Goal: Task Accomplishment & Management: Use online tool/utility

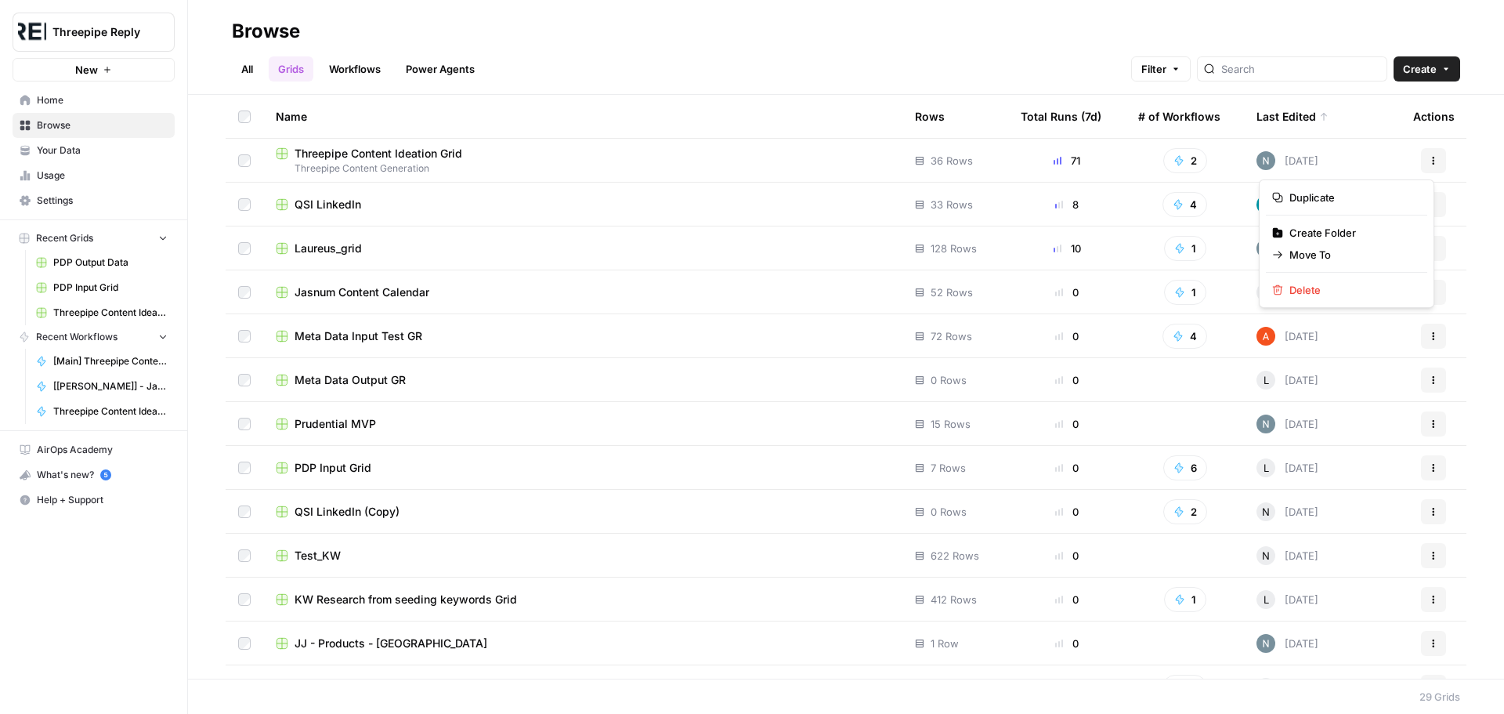
click at [1428, 163] on button "Actions" at bounding box center [1433, 160] width 25 height 25
click at [415, 169] on span "Threepipe Content Generation" at bounding box center [583, 168] width 614 height 14
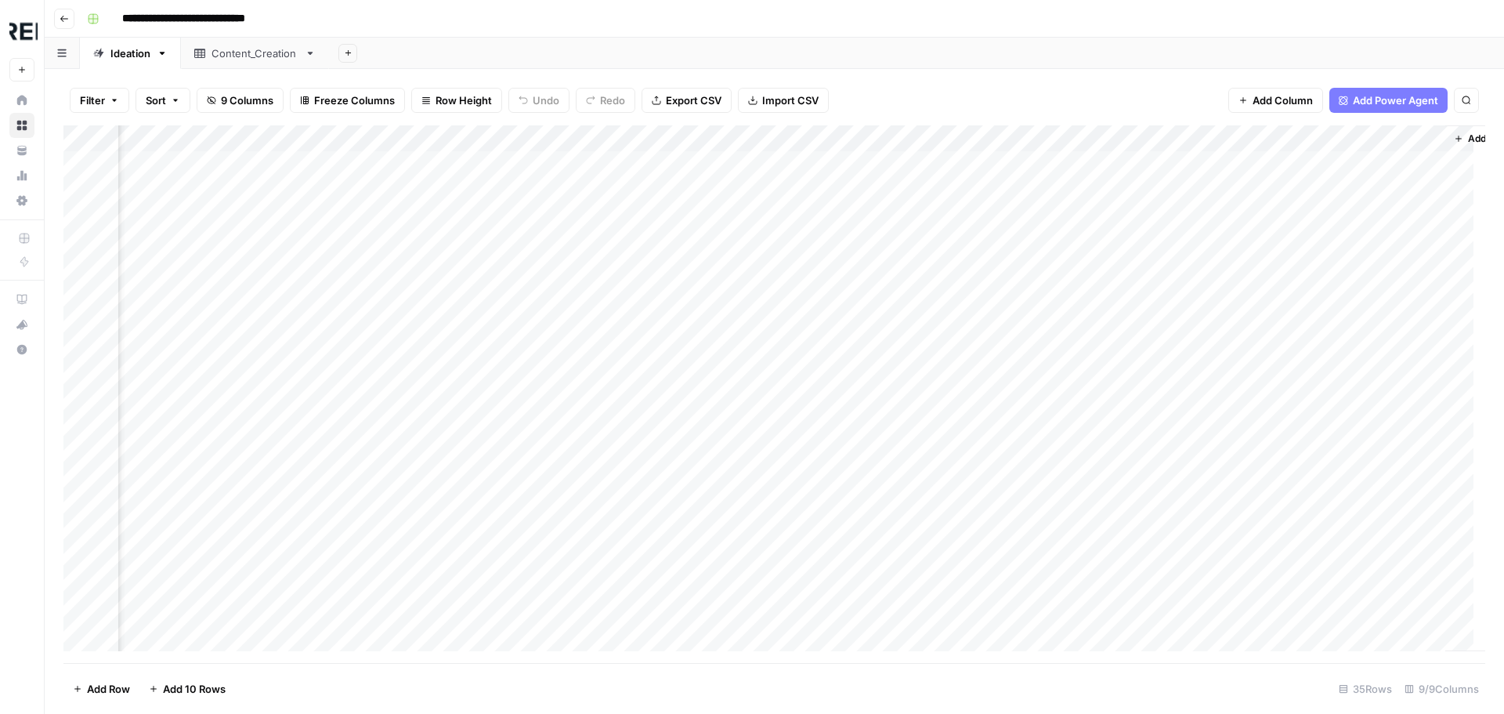
scroll to position [0, 803]
click at [1208, 133] on div "Add Column" at bounding box center [774, 393] width 1422 height 537
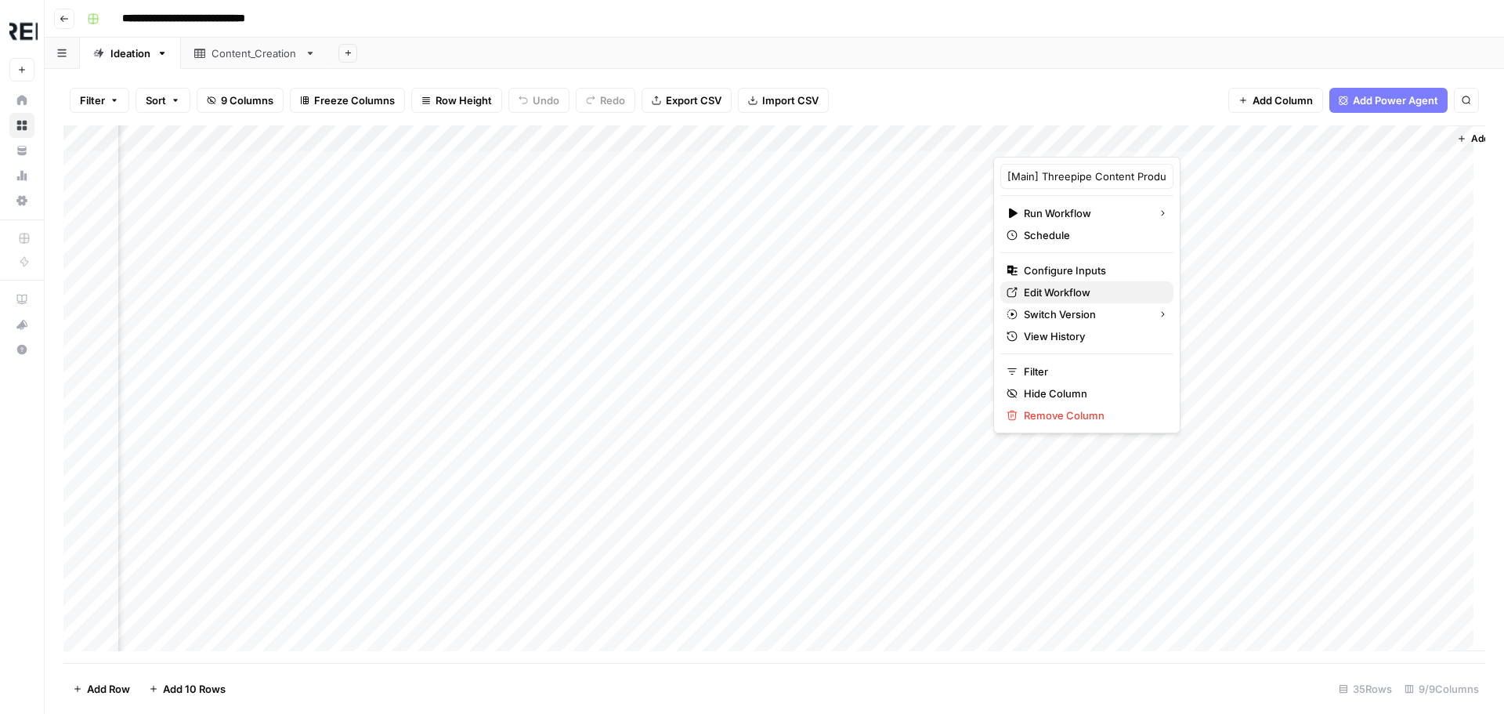
click at [1095, 288] on span "Edit Workflow" at bounding box center [1092, 292] width 137 height 16
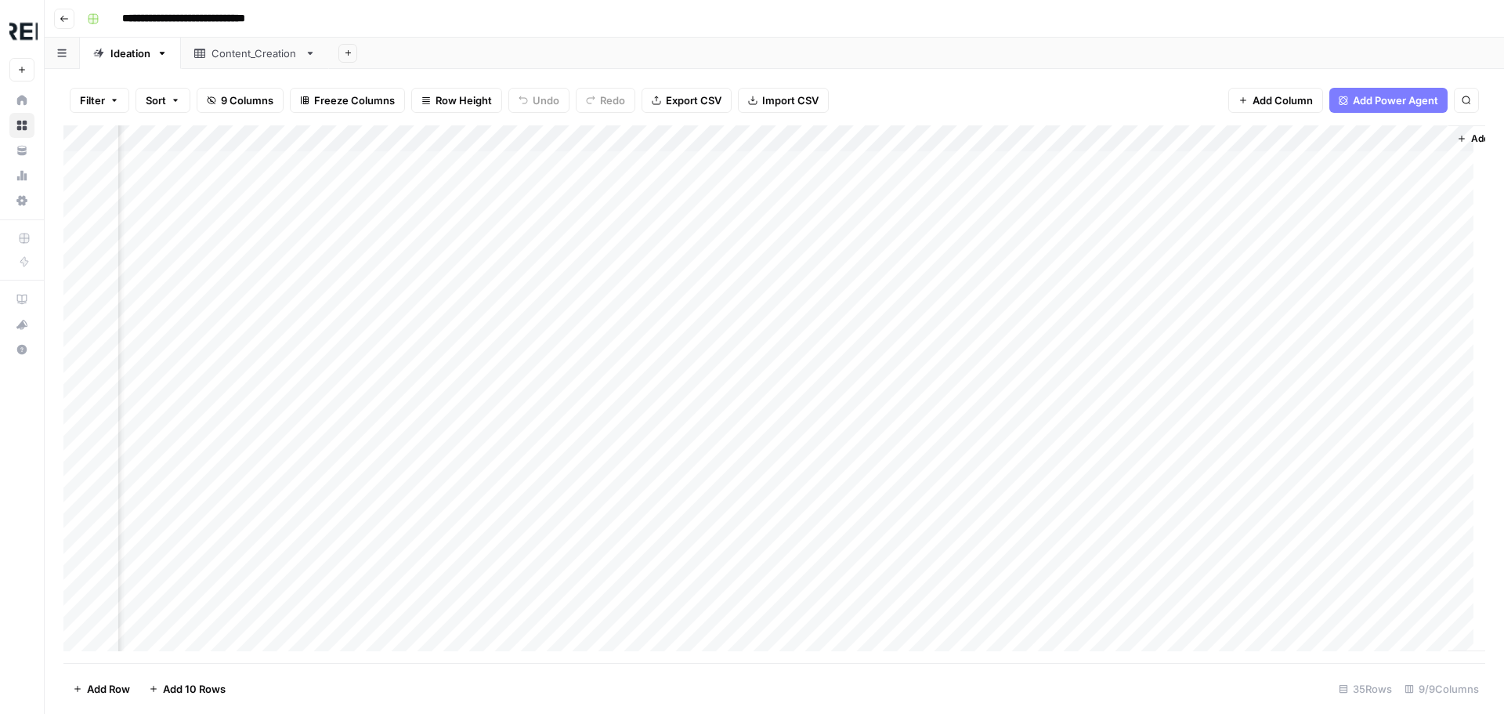
scroll to position [0, 865]
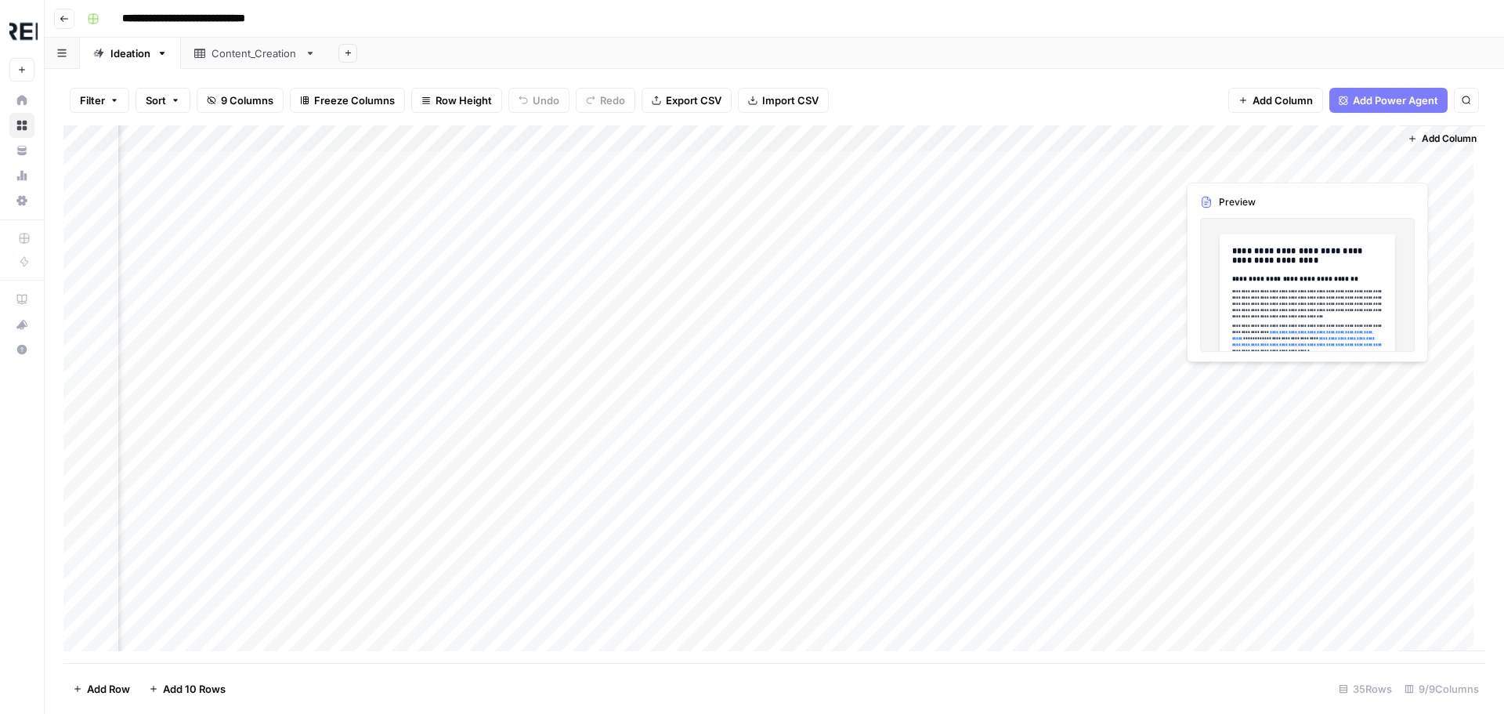
click at [1278, 167] on div "Add Column" at bounding box center [774, 393] width 1422 height 537
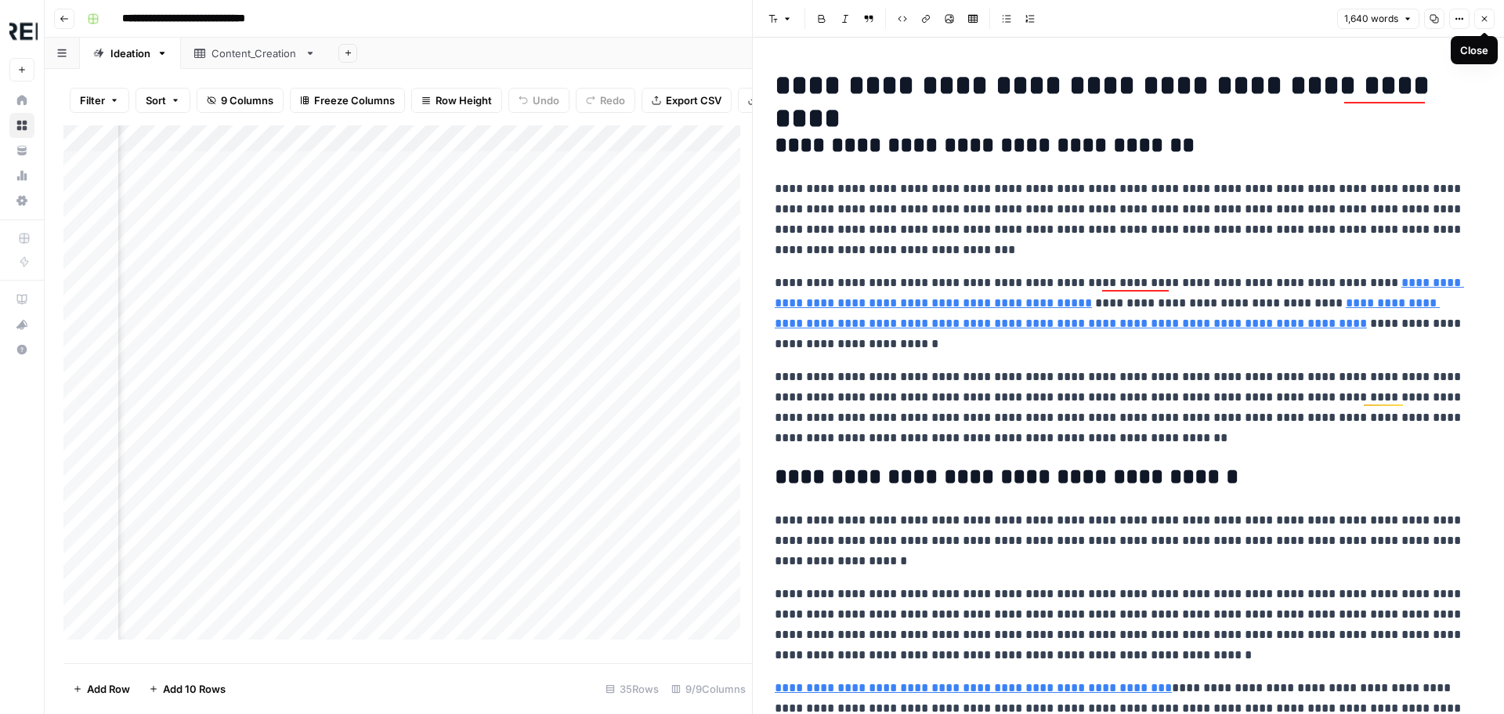
click at [1485, 20] on icon "button" at bounding box center [1484, 18] width 9 height 9
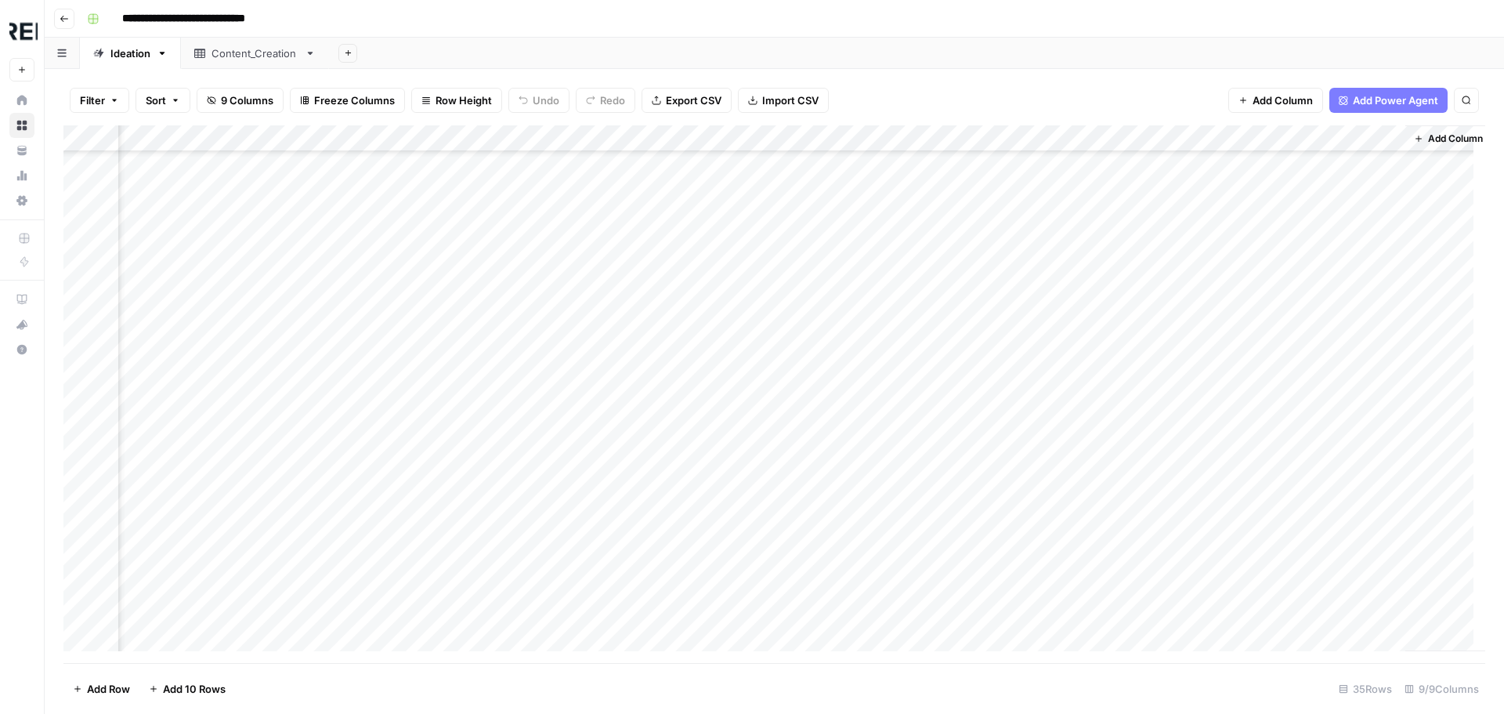
scroll to position [157, 846]
click at [66, 15] on icon "button" at bounding box center [64, 18] width 9 height 9
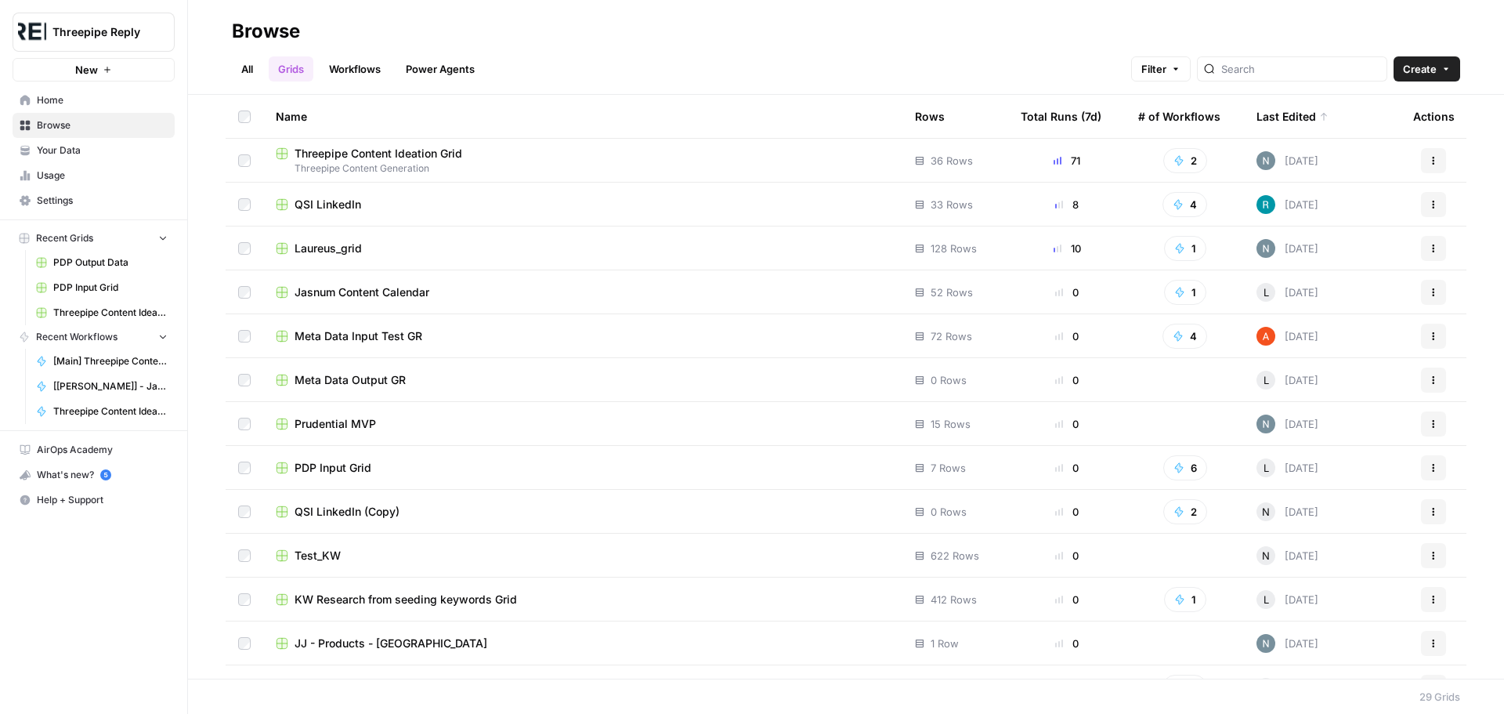
click at [355, 382] on span "Meta Data Output GR" at bounding box center [350, 380] width 111 height 16
